Goal: Information Seeking & Learning: Learn about a topic

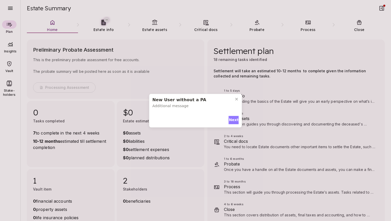
click at [232, 119] on span "Next" at bounding box center [234, 119] width 10 height 5
click at [232, 116] on span "Next" at bounding box center [234, 118] width 10 height 5
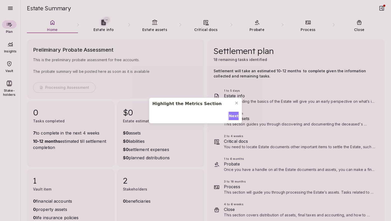
click at [232, 115] on span "Next" at bounding box center [234, 115] width 10 height 5
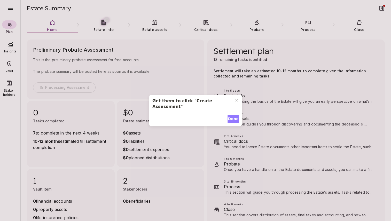
click at [232, 116] on span "Done" at bounding box center [233, 118] width 11 height 5
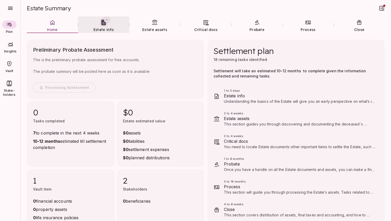
click at [104, 28] on span "Estate info" at bounding box center [104, 29] width 20 height 5
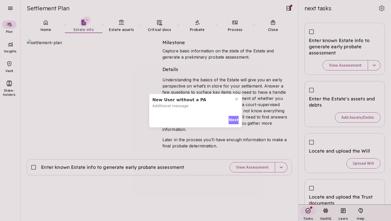
click at [231, 120] on span "Next" at bounding box center [234, 119] width 10 height 5
click at [232, 117] on span "Next" at bounding box center [234, 118] width 10 height 5
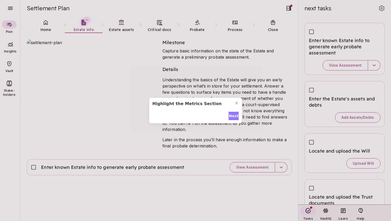
click at [232, 117] on span "Next" at bounding box center [234, 115] width 10 height 5
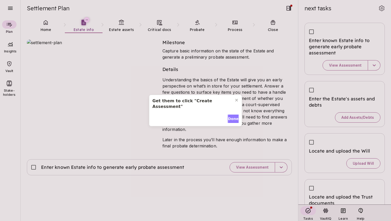
click at [232, 117] on span "Done" at bounding box center [233, 118] width 11 height 5
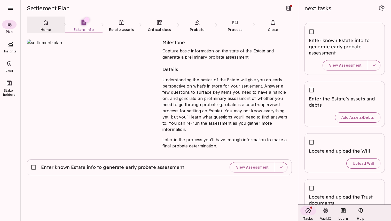
click at [47, 25] on icon at bounding box center [46, 22] width 6 height 6
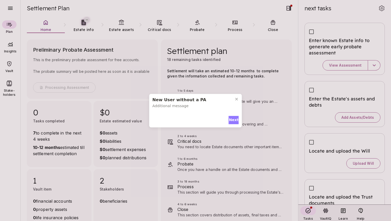
click at [233, 120] on span "Next" at bounding box center [234, 119] width 10 height 5
click at [233, 117] on span "Next" at bounding box center [234, 118] width 10 height 5
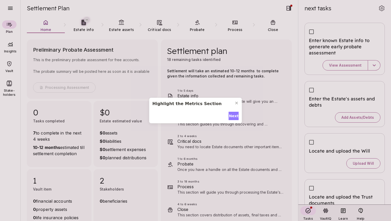
click at [233, 117] on span "Next" at bounding box center [234, 115] width 10 height 5
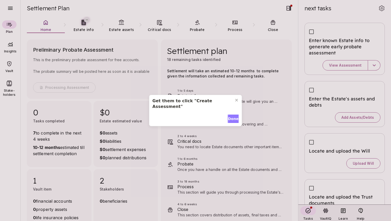
click at [233, 117] on span "Done" at bounding box center [233, 118] width 11 height 5
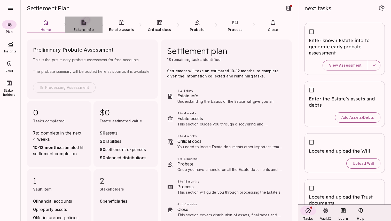
click at [85, 25] on icon at bounding box center [83, 22] width 4 height 5
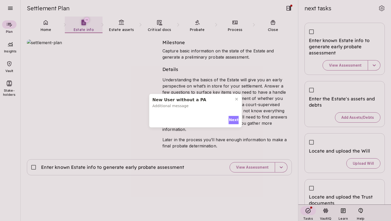
click at [233, 120] on span "Next" at bounding box center [234, 119] width 10 height 5
click at [233, 116] on span "Next" at bounding box center [234, 118] width 10 height 5
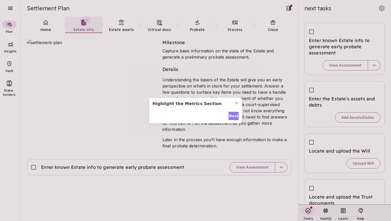
click at [233, 116] on span "Next" at bounding box center [234, 115] width 10 height 5
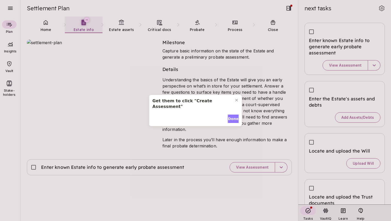
click at [233, 116] on span "Done" at bounding box center [233, 118] width 11 height 5
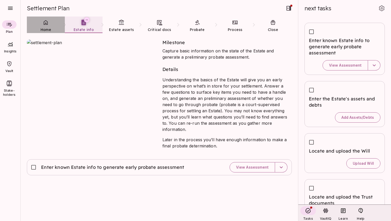
click at [47, 24] on icon at bounding box center [46, 22] width 6 height 6
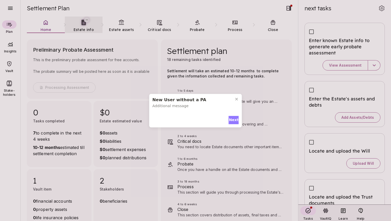
click at [233, 119] on span "Next" at bounding box center [234, 119] width 10 height 5
click at [233, 116] on span "Next" at bounding box center [234, 118] width 10 height 5
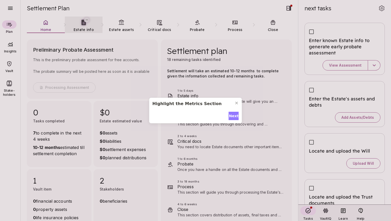
click at [233, 115] on span "Next" at bounding box center [234, 115] width 10 height 5
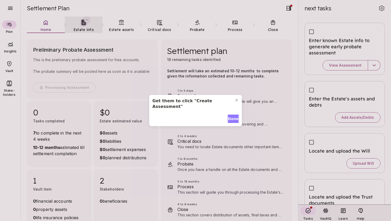
click at [233, 116] on span "Done" at bounding box center [233, 118] width 11 height 5
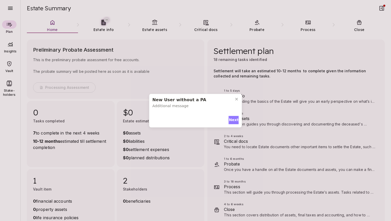
click at [233, 119] on span "Next" at bounding box center [234, 119] width 10 height 5
click at [232, 116] on span "Next" at bounding box center [234, 118] width 10 height 5
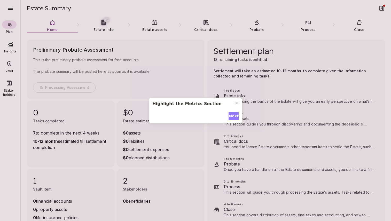
click at [232, 114] on span "Next" at bounding box center [234, 115] width 10 height 5
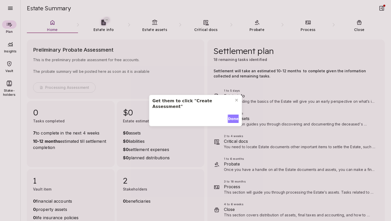
click at [232, 116] on span "Done" at bounding box center [233, 118] width 11 height 5
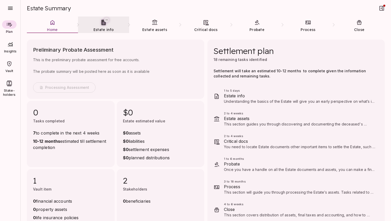
click at [104, 26] on link "Estate info" at bounding box center [103, 26] width 51 height 19
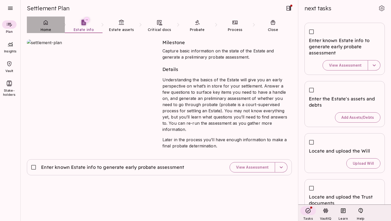
click at [45, 23] on icon at bounding box center [46, 22] width 4 height 5
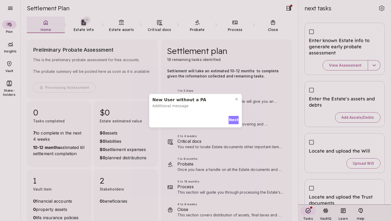
click at [232, 119] on span "Next" at bounding box center [234, 119] width 10 height 5
click at [232, 116] on span "Next" at bounding box center [234, 118] width 10 height 5
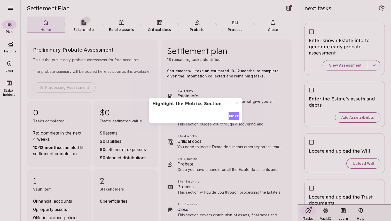
click at [232, 116] on span "Next" at bounding box center [234, 115] width 10 height 5
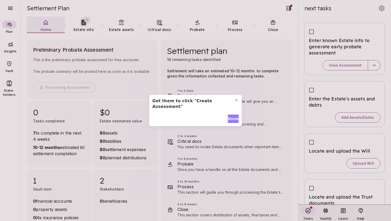
click at [232, 116] on span "Done" at bounding box center [233, 118] width 11 height 5
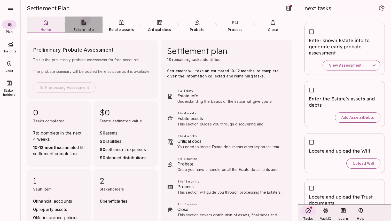
click at [84, 26] on link "Estate info" at bounding box center [84, 26] width 38 height 19
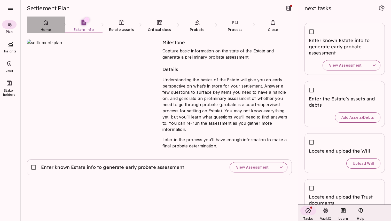
click at [45, 26] on link "Home" at bounding box center [46, 26] width 38 height 19
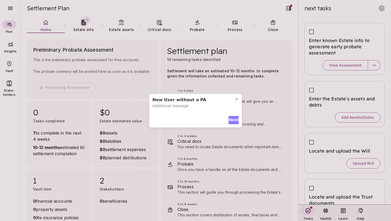
click at [234, 119] on span "Next" at bounding box center [234, 119] width 10 height 5
click at [232, 116] on span "Next" at bounding box center [234, 118] width 10 height 5
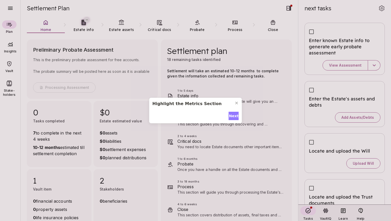
click at [232, 115] on span "Next" at bounding box center [234, 115] width 10 height 5
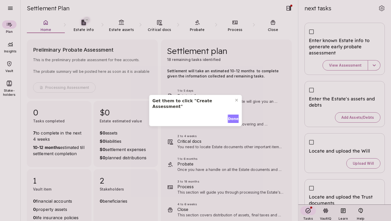
click at [232, 116] on span "Done" at bounding box center [233, 118] width 11 height 5
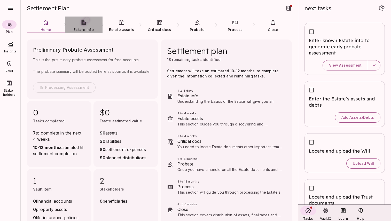
click at [81, 26] on icon at bounding box center [83, 22] width 6 height 6
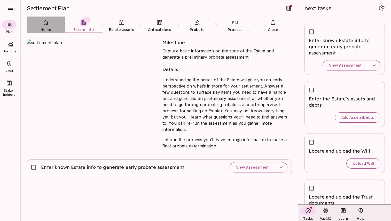
click at [45, 26] on link "Home" at bounding box center [46, 26] width 38 height 19
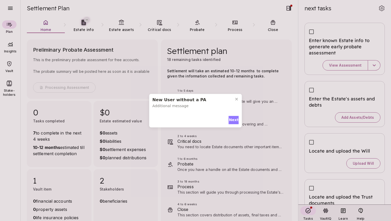
click at [230, 120] on span "Next" at bounding box center [234, 119] width 10 height 5
click at [233, 116] on span "Next" at bounding box center [234, 118] width 10 height 5
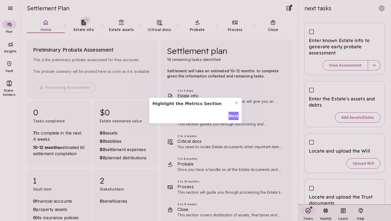
click at [233, 114] on span "Next" at bounding box center [234, 115] width 10 height 5
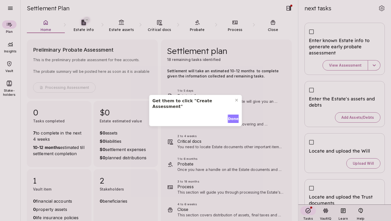
click at [233, 116] on span "Done" at bounding box center [233, 118] width 11 height 5
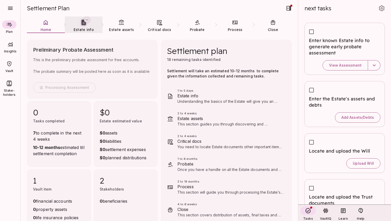
click at [82, 26] on link "Estate info" at bounding box center [84, 26] width 38 height 19
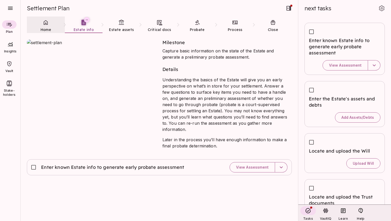
click at [45, 26] on link "Home" at bounding box center [46, 26] width 38 height 19
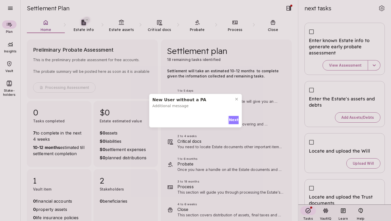
click at [232, 119] on span "Next" at bounding box center [234, 119] width 10 height 5
click at [232, 116] on span "Next" at bounding box center [234, 118] width 10 height 5
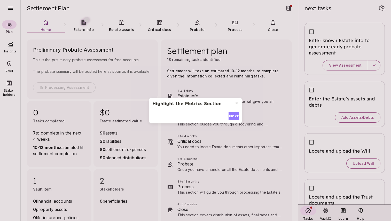
click at [232, 115] on span "Next" at bounding box center [234, 115] width 10 height 5
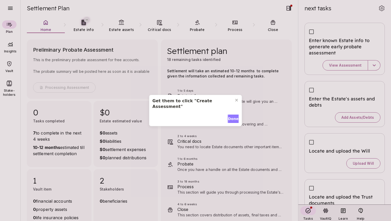
click at [232, 116] on span "Done" at bounding box center [233, 118] width 11 height 5
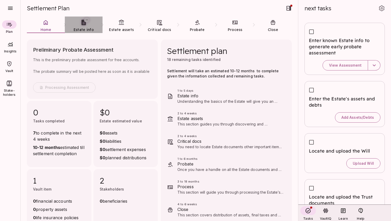
click at [84, 26] on link "Estate info" at bounding box center [84, 26] width 38 height 19
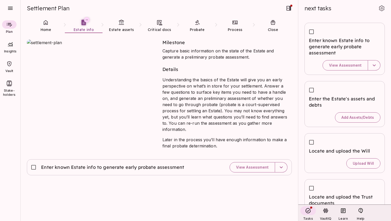
click at [45, 25] on icon at bounding box center [46, 22] width 6 height 6
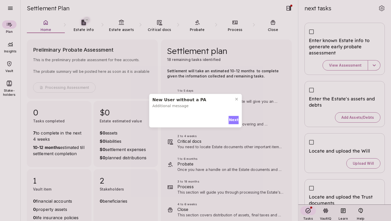
click at [235, 119] on span "Next" at bounding box center [234, 119] width 10 height 5
click at [234, 116] on span "Next" at bounding box center [234, 118] width 10 height 5
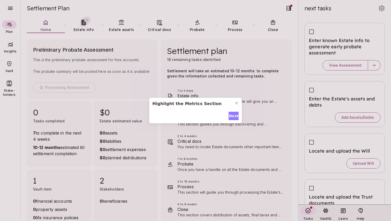
click at [234, 115] on span "Next" at bounding box center [234, 115] width 10 height 5
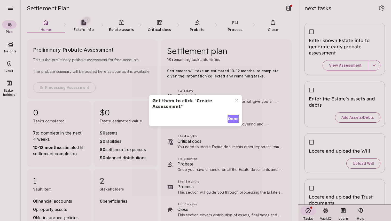
click at [234, 116] on span "Done" at bounding box center [233, 118] width 11 height 5
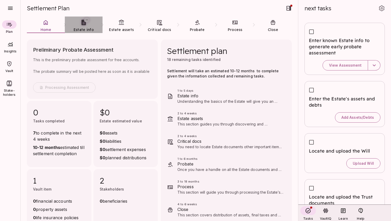
click at [83, 26] on link "Estate info" at bounding box center [84, 26] width 38 height 19
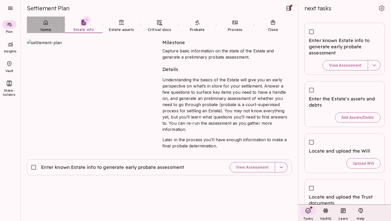
click at [45, 28] on span "Home" at bounding box center [46, 29] width 11 height 5
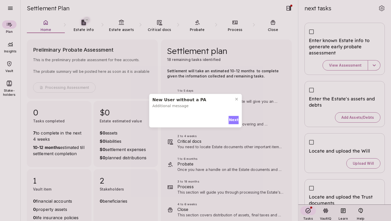
click at [232, 119] on span "Next" at bounding box center [234, 119] width 10 height 5
click at [233, 116] on span "Next" at bounding box center [234, 118] width 10 height 5
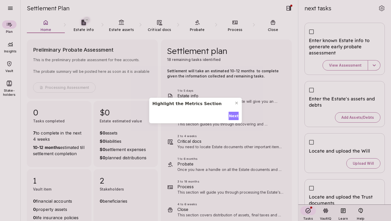
click at [233, 116] on span "Next" at bounding box center [234, 115] width 10 height 5
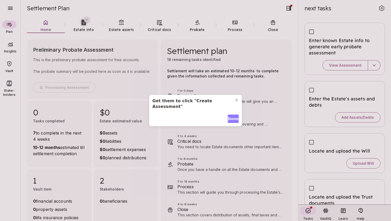
click at [233, 116] on span "Done" at bounding box center [233, 118] width 11 height 5
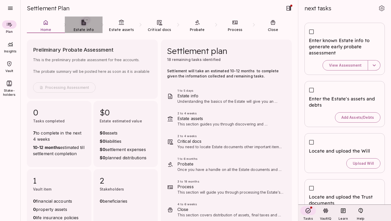
click at [85, 27] on span "Estate info" at bounding box center [84, 29] width 20 height 5
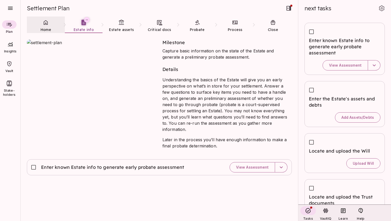
click at [46, 24] on icon at bounding box center [46, 22] width 4 height 5
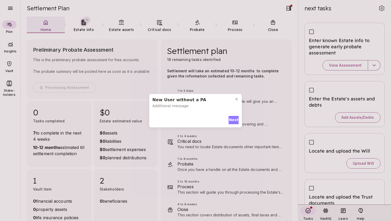
click at [234, 120] on span "Next" at bounding box center [234, 119] width 10 height 5
click at [233, 116] on span "Next" at bounding box center [234, 118] width 10 height 5
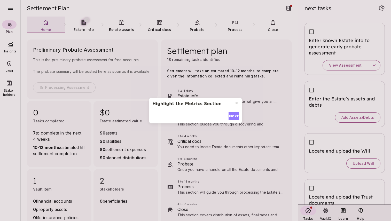
click at [233, 116] on span "Next" at bounding box center [234, 115] width 10 height 5
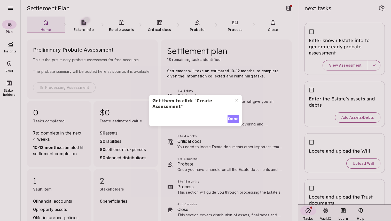
click at [233, 116] on span "Done" at bounding box center [233, 118] width 11 height 5
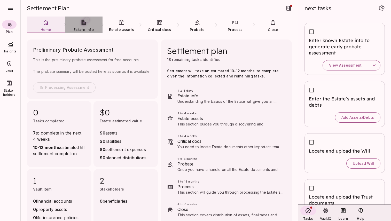
click at [86, 28] on span "Estate info" at bounding box center [84, 29] width 20 height 5
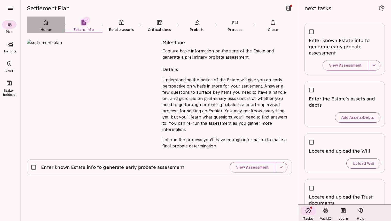
click at [46, 25] on icon at bounding box center [46, 22] width 6 height 6
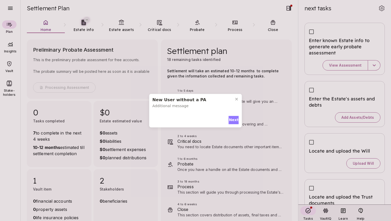
click at [233, 120] on span "Next" at bounding box center [234, 119] width 10 height 5
click at [233, 116] on span "Next" at bounding box center [234, 118] width 10 height 5
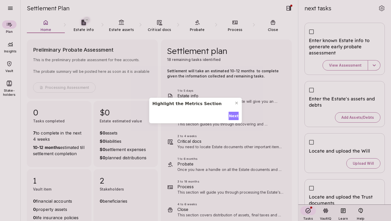
click at [233, 116] on span "Next" at bounding box center [234, 115] width 10 height 5
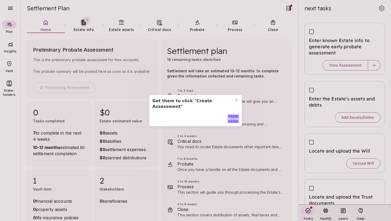
click at [233, 116] on span "Done" at bounding box center [233, 118] width 11 height 5
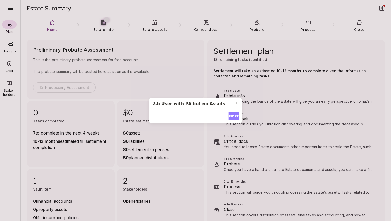
click at [232, 115] on span "Next" at bounding box center [234, 115] width 10 height 5
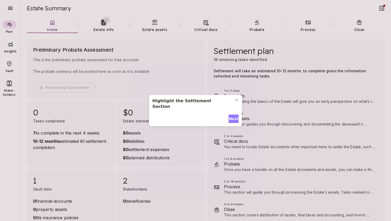
click at [232, 116] on span "Next" at bounding box center [234, 118] width 10 height 5
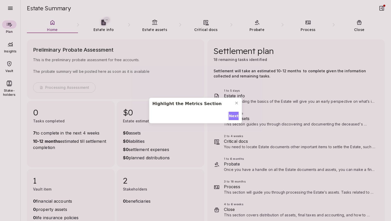
click at [232, 115] on span "Next" at bounding box center [234, 115] width 10 height 5
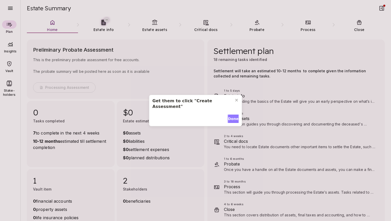
click at [232, 116] on span "Done" at bounding box center [233, 118] width 11 height 5
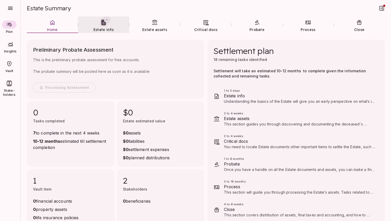
click at [102, 27] on link "Estate info" at bounding box center [103, 26] width 51 height 19
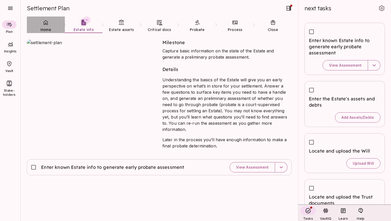
click at [45, 26] on link "Home" at bounding box center [46, 26] width 38 height 19
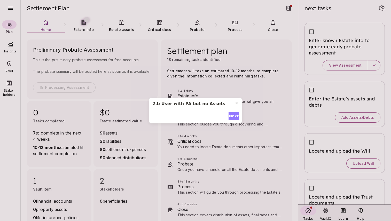
click at [233, 116] on span "Next" at bounding box center [234, 115] width 10 height 5
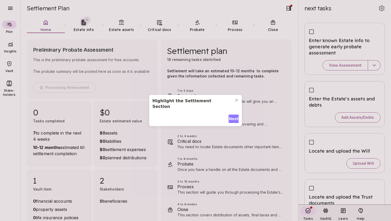
click at [233, 116] on span "Next" at bounding box center [234, 118] width 10 height 5
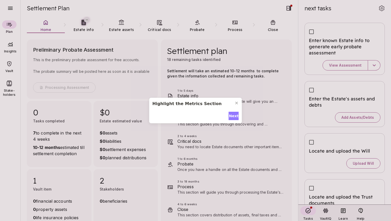
click at [233, 116] on span "Next" at bounding box center [234, 115] width 10 height 5
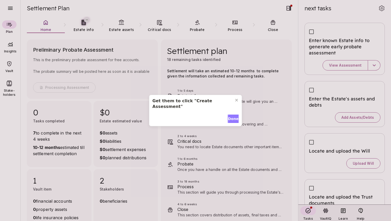
click at [233, 116] on span "Done" at bounding box center [233, 118] width 11 height 5
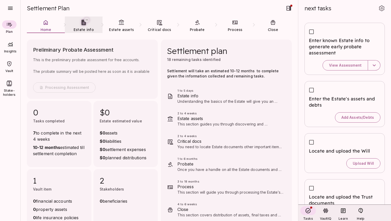
click at [82, 26] on link "Estate info" at bounding box center [84, 26] width 38 height 19
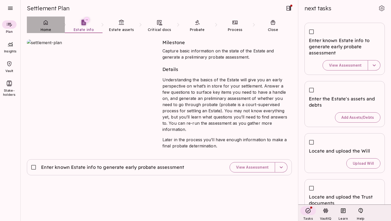
click at [48, 23] on icon at bounding box center [46, 22] width 4 height 5
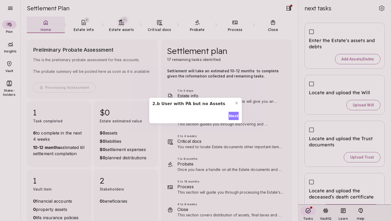
click at [233, 116] on span "Next" at bounding box center [234, 115] width 10 height 5
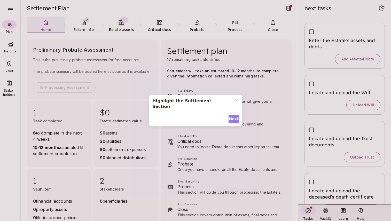
click at [233, 116] on span "Next" at bounding box center [234, 118] width 10 height 5
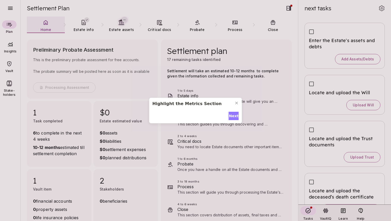
click at [233, 116] on span "Next" at bounding box center [234, 115] width 10 height 5
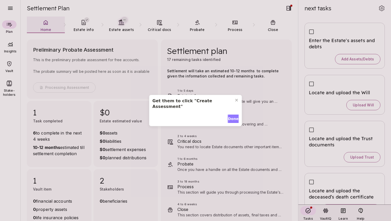
click at [233, 116] on span "Done" at bounding box center [233, 118] width 11 height 5
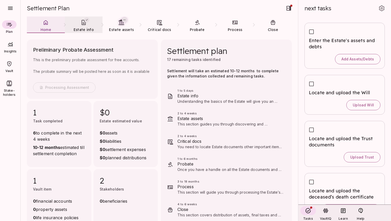
click at [83, 27] on span "Estate info" at bounding box center [84, 29] width 20 height 5
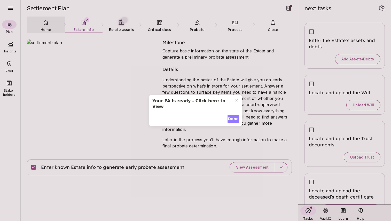
click at [234, 116] on span "Done" at bounding box center [233, 118] width 11 height 5
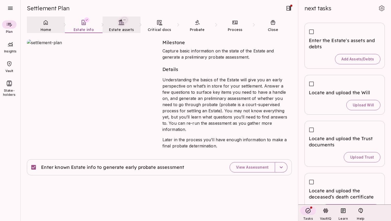
click at [123, 26] on link "Estate assets" at bounding box center [122, 26] width 38 height 19
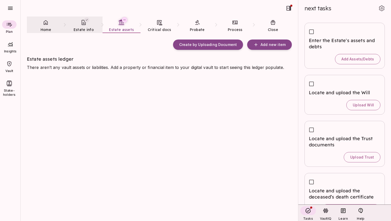
click at [81, 27] on link "Estate info" at bounding box center [84, 26] width 38 height 19
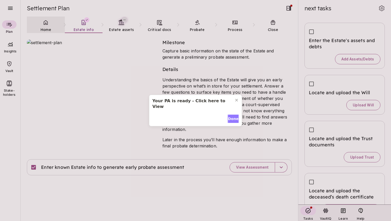
click at [231, 116] on span "Done" at bounding box center [233, 118] width 11 height 5
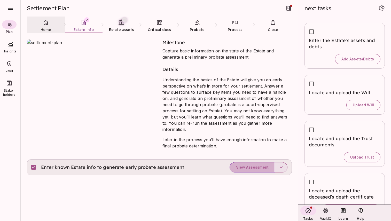
click at [250, 165] on span "View Assessment" at bounding box center [252, 167] width 33 height 5
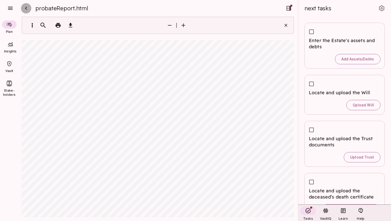
click at [26, 9] on icon "button" at bounding box center [26, 8] width 6 height 6
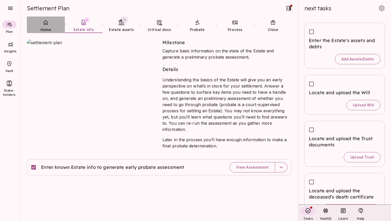
click at [47, 25] on icon at bounding box center [46, 22] width 6 height 6
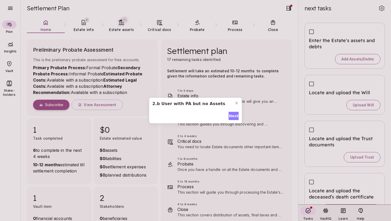
click at [233, 117] on span "Next" at bounding box center [234, 115] width 10 height 5
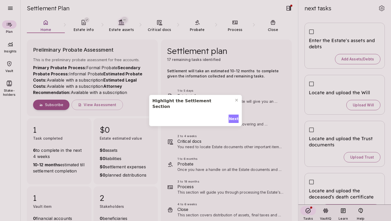
click at [233, 117] on span "Next" at bounding box center [234, 118] width 10 height 5
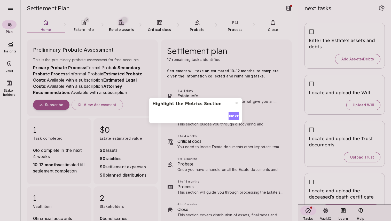
click at [233, 117] on span "Next" at bounding box center [234, 115] width 10 height 5
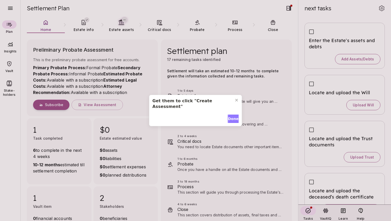
click at [233, 117] on span "Done" at bounding box center [233, 118] width 11 height 5
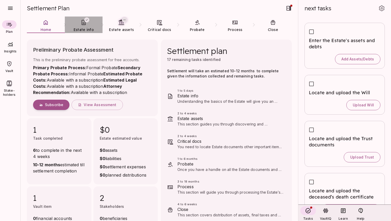
click at [85, 26] on link "Estate info" at bounding box center [84, 26] width 38 height 19
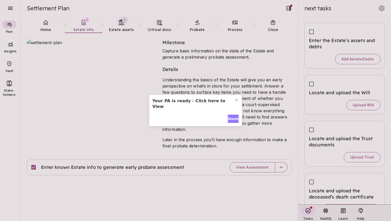
click at [235, 116] on span "Done" at bounding box center [233, 118] width 11 height 5
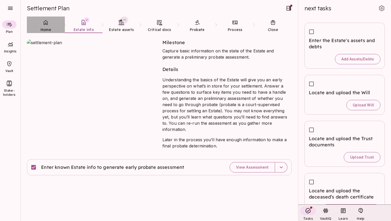
click at [47, 26] on link "Home" at bounding box center [46, 26] width 38 height 19
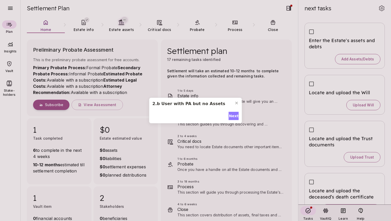
click at [233, 117] on span "Next" at bounding box center [234, 115] width 10 height 5
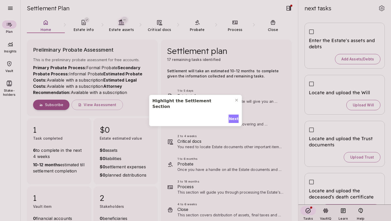
click at [233, 117] on span "Next" at bounding box center [234, 118] width 10 height 5
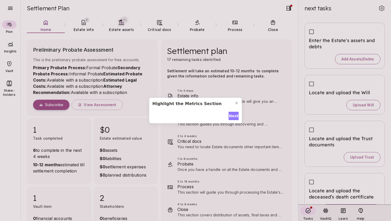
click at [233, 117] on span "Next" at bounding box center [234, 115] width 10 height 5
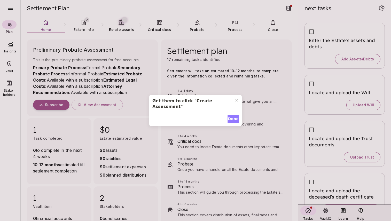
click at [233, 117] on span "Done" at bounding box center [233, 118] width 11 height 5
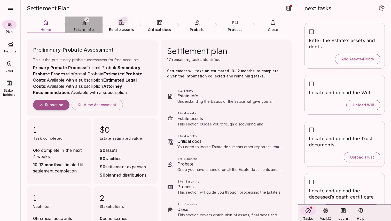
click at [84, 28] on span "Estate info" at bounding box center [84, 29] width 20 height 5
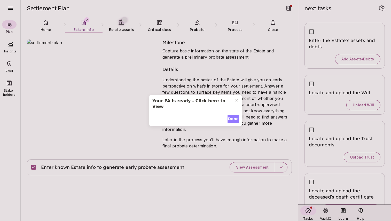
click at [232, 116] on span "Done" at bounding box center [233, 118] width 11 height 5
